Goal: Download file/media

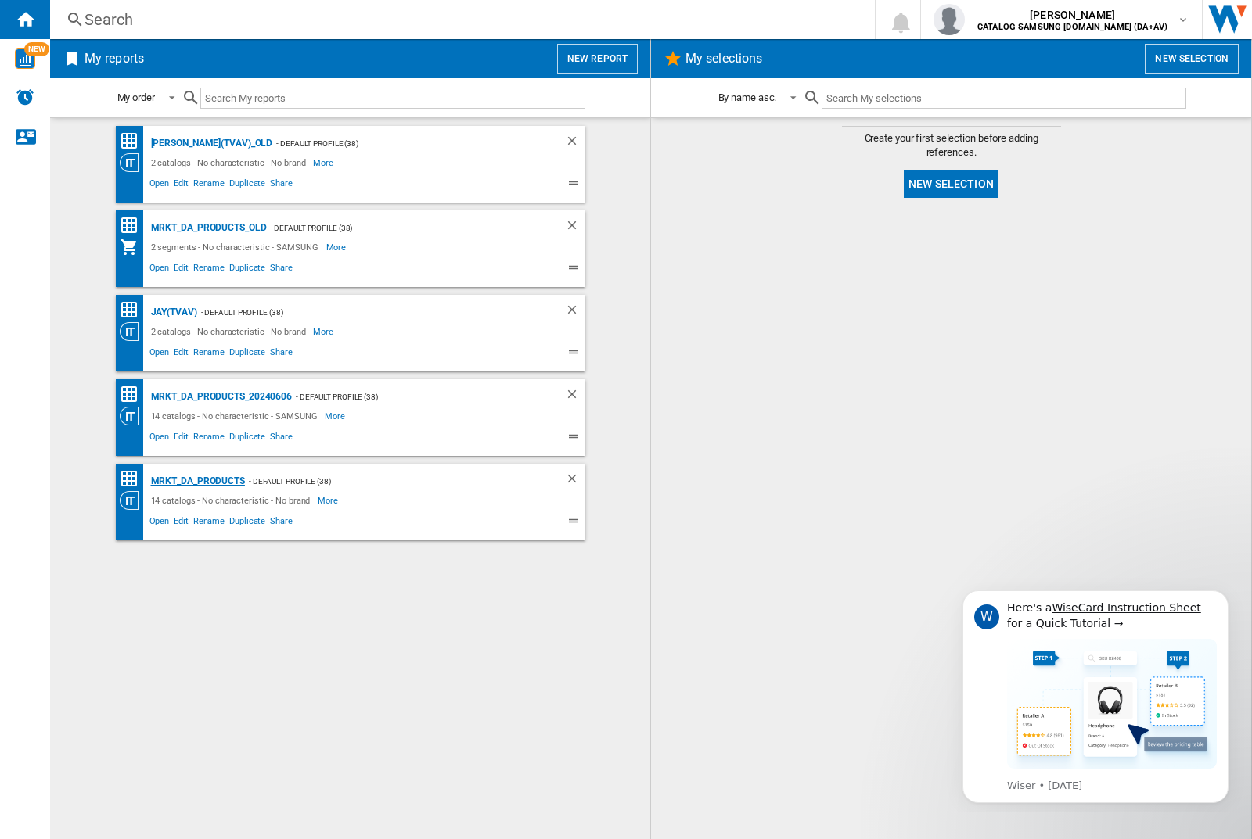
click at [197, 481] on div "MRKT_DA_PRODUCTS" at bounding box center [196, 482] width 98 height 20
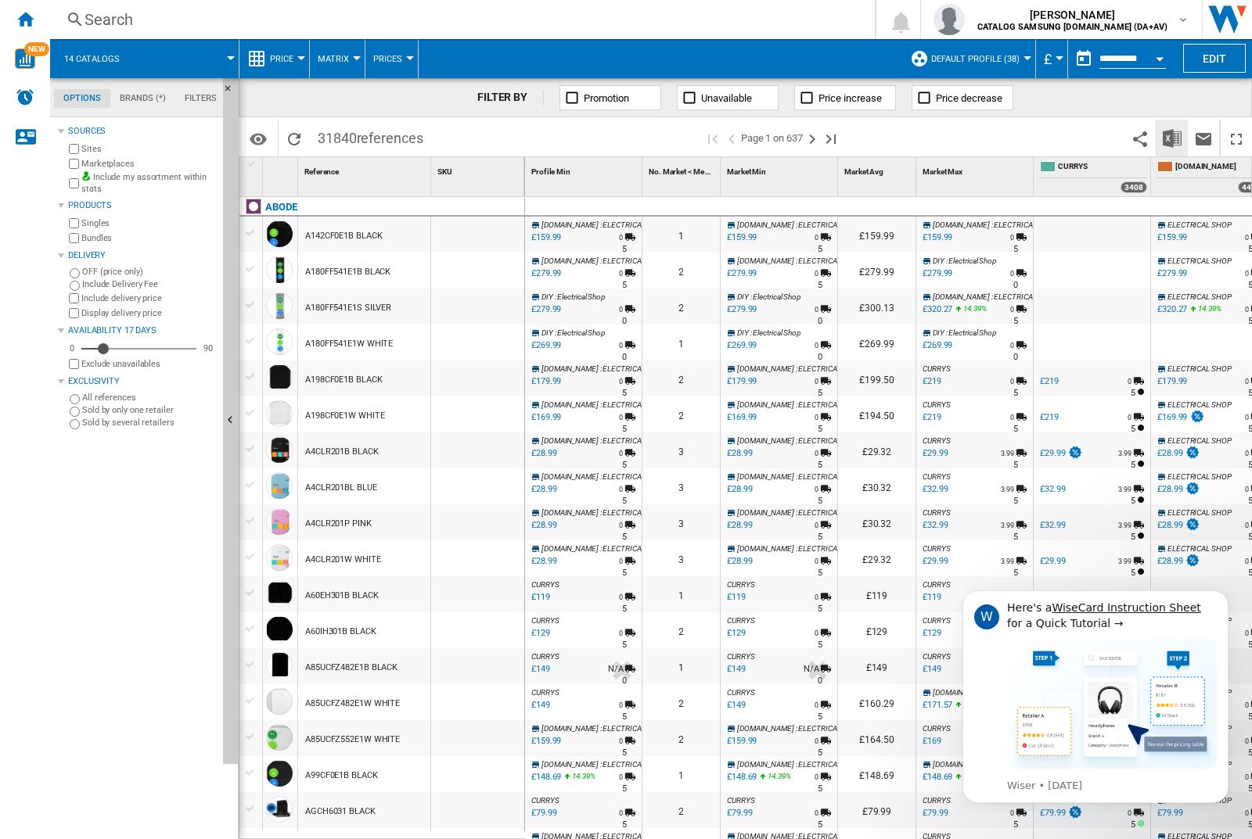
click at [1171, 137] on img "Download in Excel" at bounding box center [1172, 138] width 19 height 19
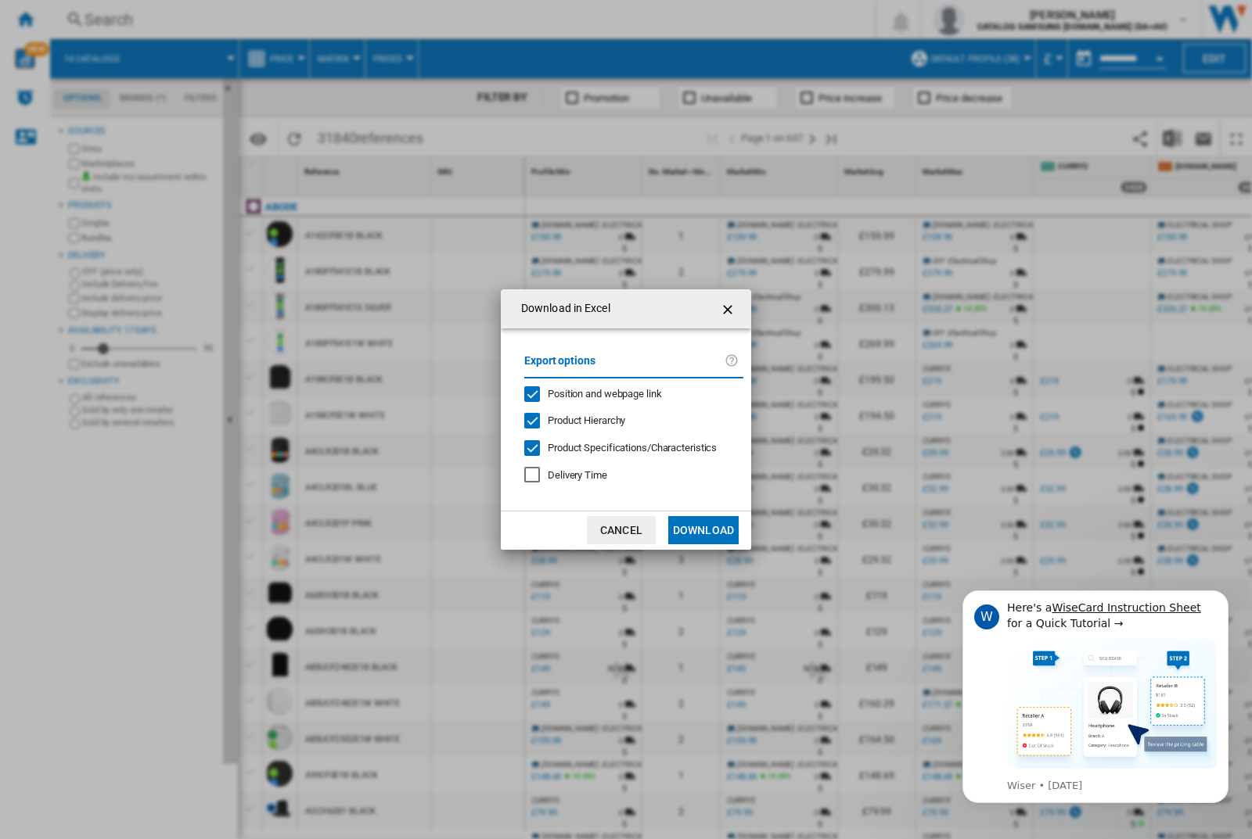
click at [594, 393] on span "Position and webpage link" at bounding box center [605, 394] width 114 height 12
click at [703, 530] on button "Download" at bounding box center [703, 530] width 70 height 28
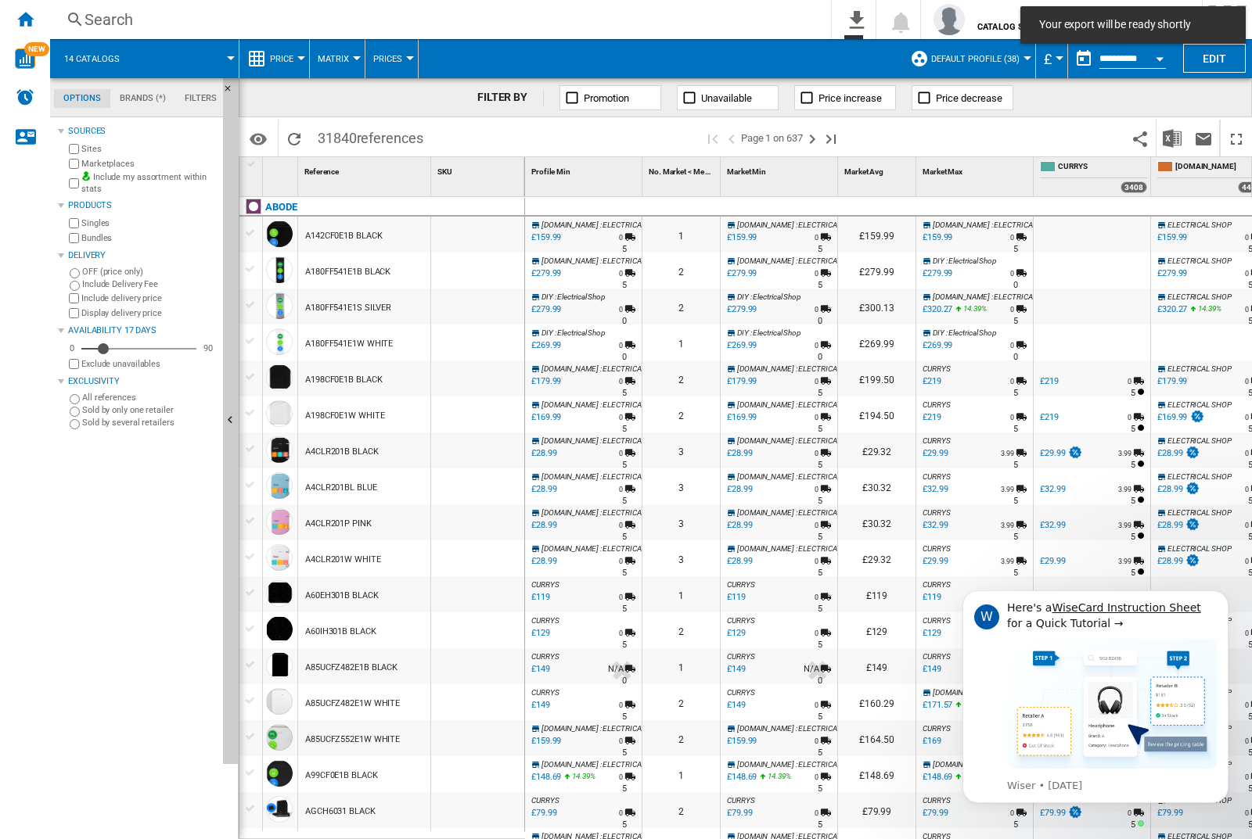
click at [1175, 109] on div "FILTER BY Promotion Unavailable Price increase Price decrease" at bounding box center [745, 97] width 1013 height 39
